Goal: Transaction & Acquisition: Purchase product/service

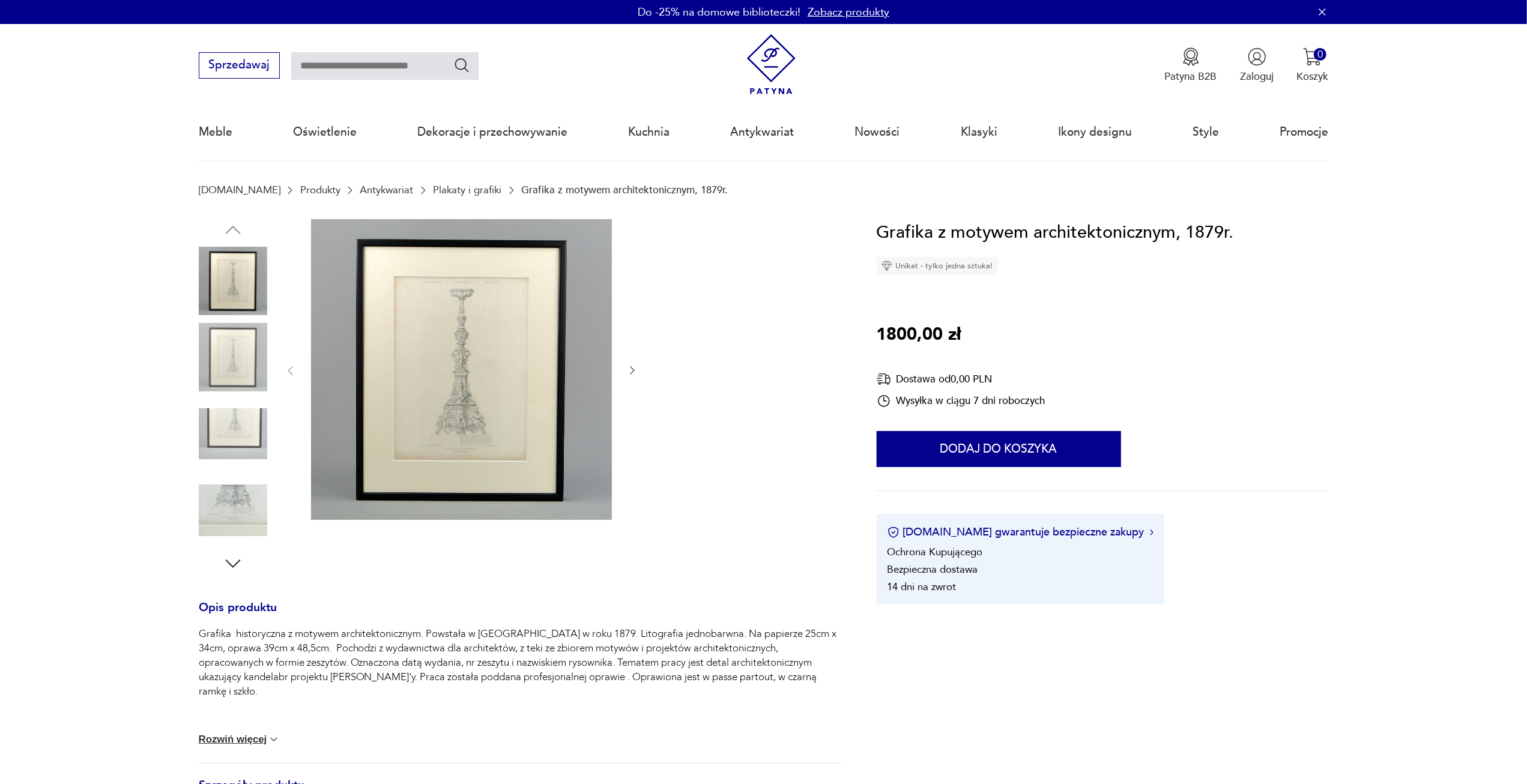
click at [454, 407] on img at bounding box center [461, 369] width 301 height 301
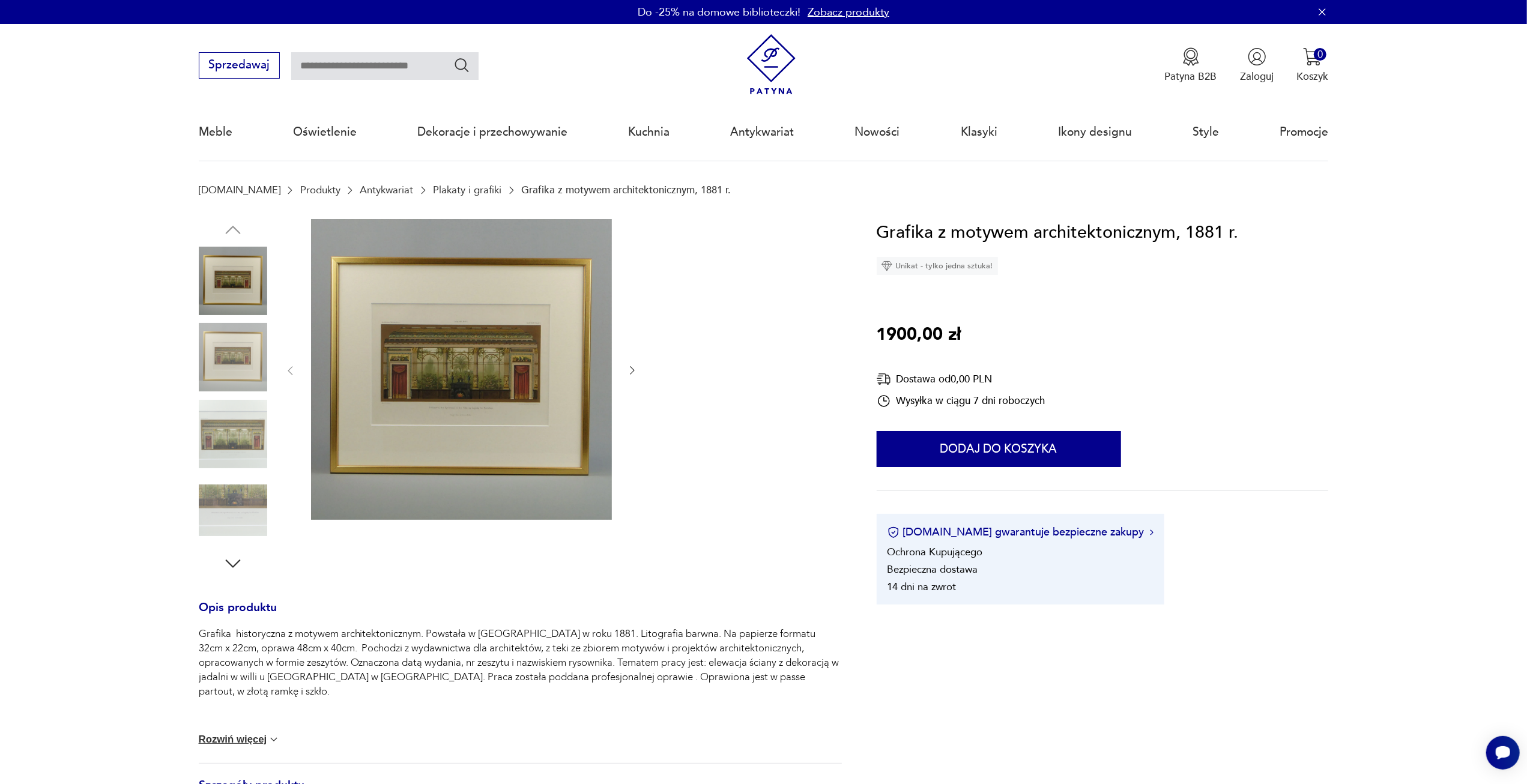
click at [469, 368] on img at bounding box center [461, 369] width 301 height 301
